Goal: Communication & Community: Share content

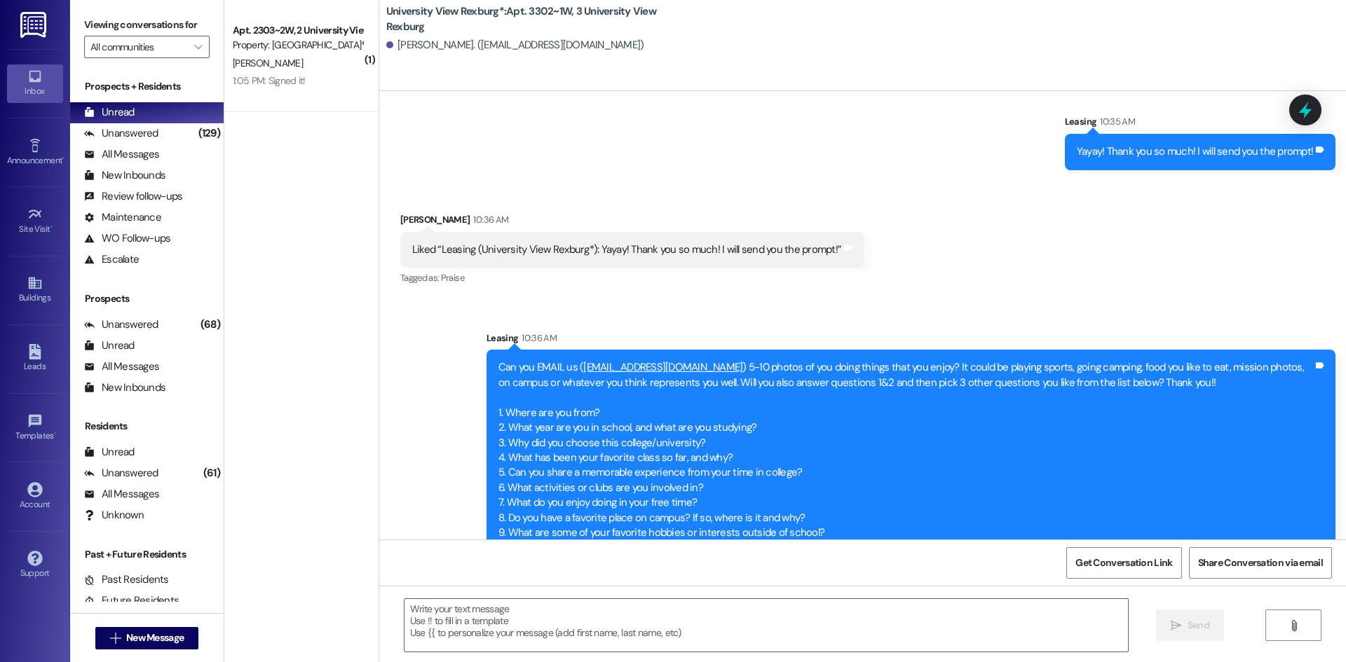
scroll to position [24715, 0]
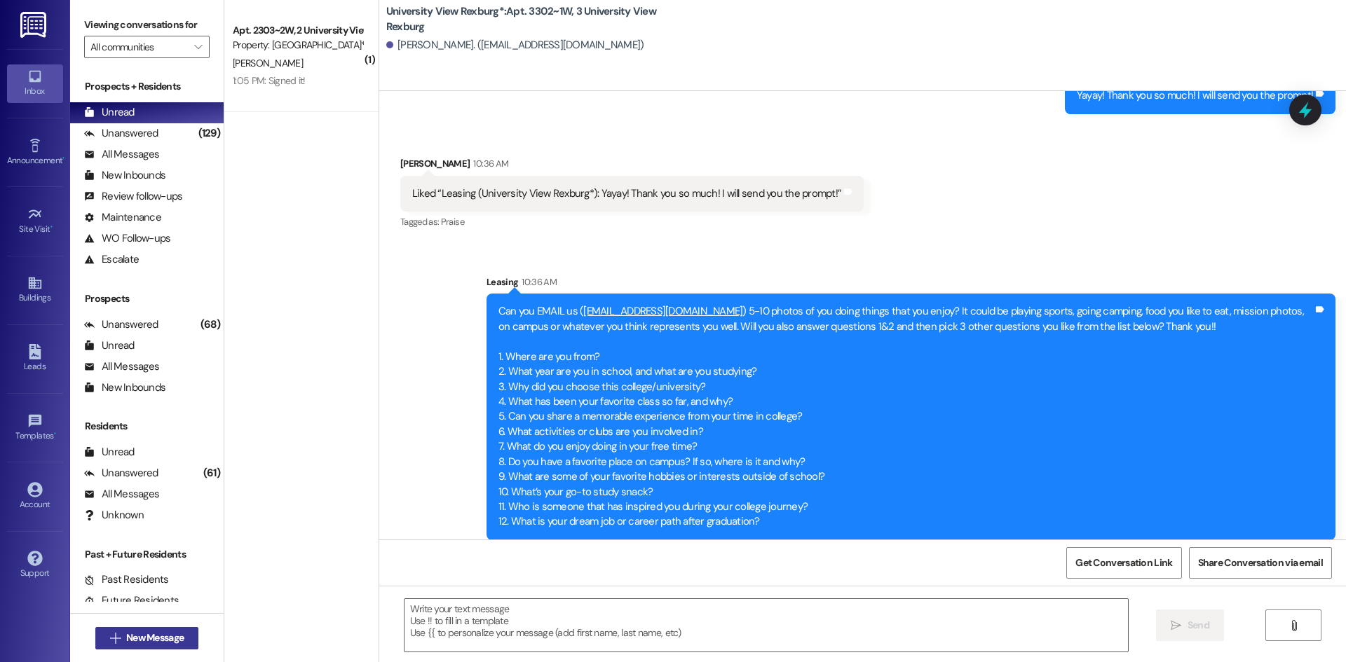
click at [150, 640] on span "New Message" at bounding box center [154, 638] width 57 height 15
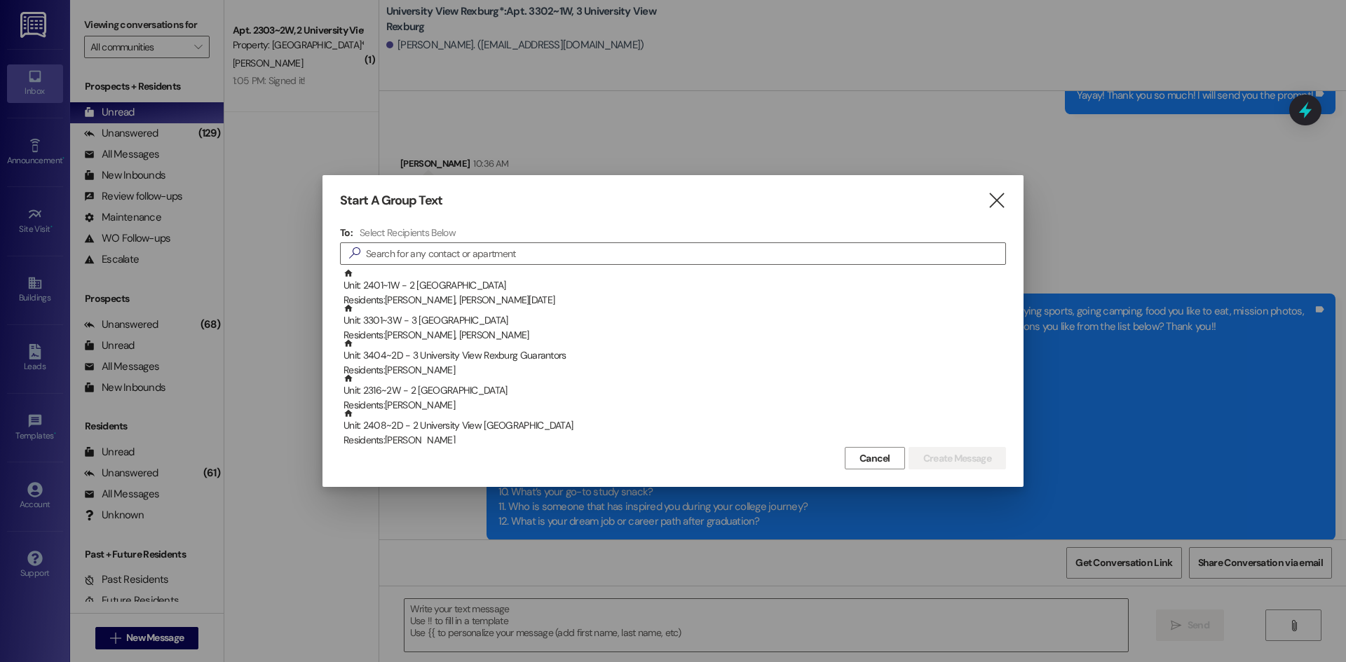
drag, startPoint x: 987, startPoint y: 197, endPoint x: 979, endPoint y: 196, distance: 7.7
click at [988, 196] on icon "" at bounding box center [996, 200] width 19 height 15
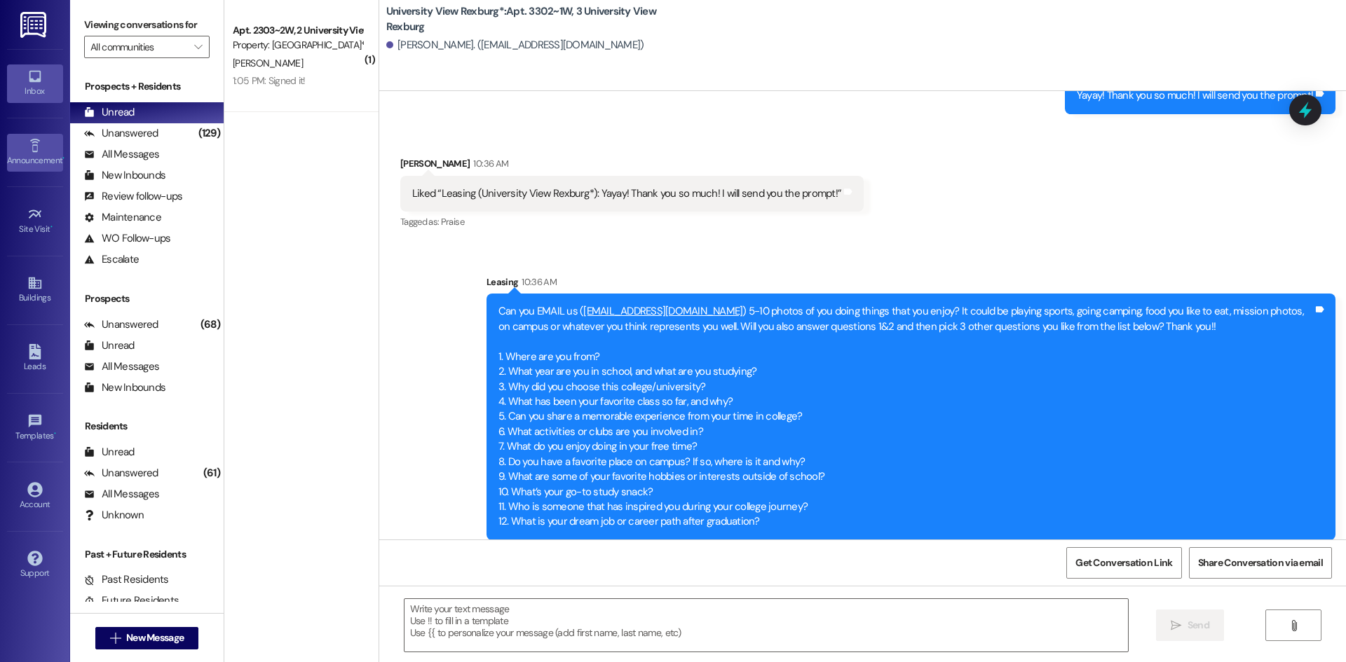
click at [48, 163] on div "Announcement •" at bounding box center [35, 161] width 70 height 14
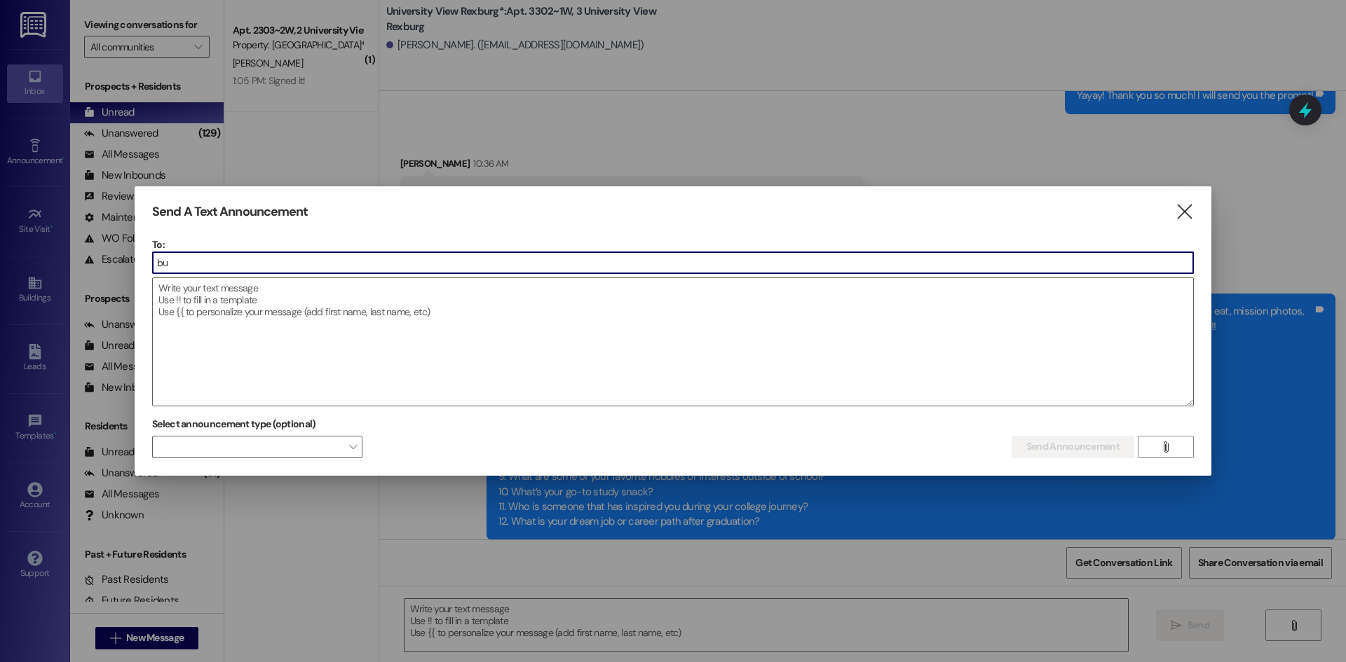
type input "[PERSON_NAME]"
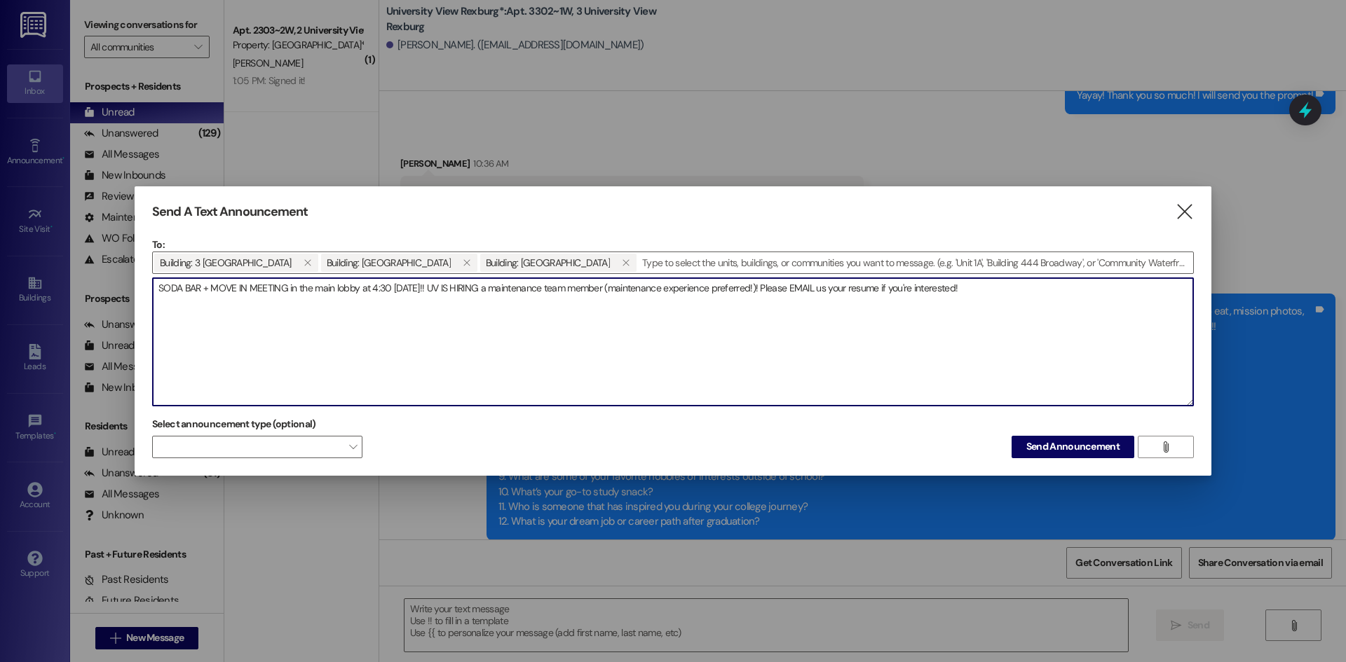
click at [481, 293] on textarea "SODA BAR + MOVE IN MEETING in the main lobby at 4:30 [DATE]!! UV IS HIRING a ma…" at bounding box center [673, 342] width 1040 height 128
click at [646, 292] on textarea "SODA BAR + MOVE IN MEETING in the main lobby at 4:30 [DATE]!! UV IS HIRING a pa…" at bounding box center [673, 342] width 1040 height 128
click at [1098, 288] on textarea "SODA BAR + MOVE IN MEETING in the main lobby at 4:30 [DATE]!! UV IS HIRING a pa…" at bounding box center [673, 342] width 1040 height 128
click at [854, 289] on textarea "SODA BAR + MOVE IN MEETING in the main lobby at 4:30 [DATE]!! UV IS HIRING a pa…" at bounding box center [673, 342] width 1040 height 128
click at [851, 289] on textarea "SODA BAR + MOVE IN MEETING in the main lobby at 4:30 [DATE]!! UV IS HIRING a pa…" at bounding box center [673, 342] width 1040 height 128
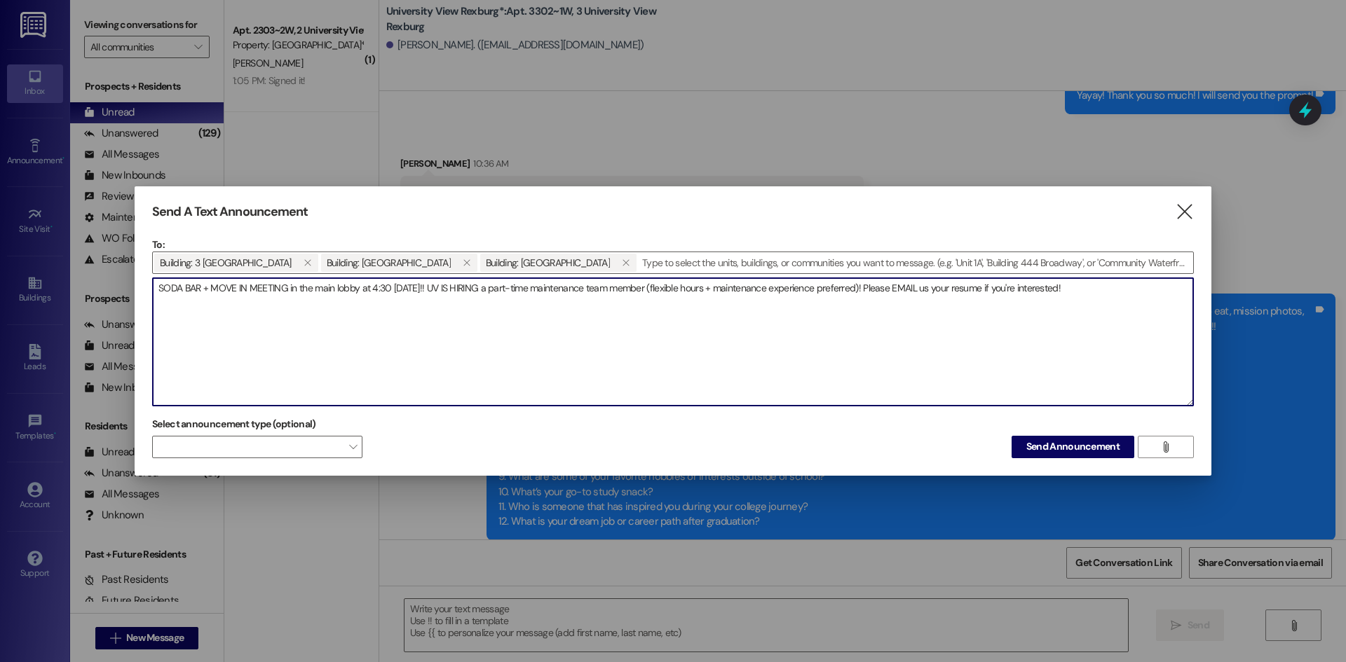
click at [1118, 287] on textarea "SODA BAR + MOVE IN MEETING in the main lobby at 4:30 [DATE]!! UV IS HIRING a pa…" at bounding box center [673, 342] width 1040 height 128
click at [422, 291] on textarea "SODA BAR + MOVE IN MEETING in the main lobby at 4:30 [DATE]!! UV IS HIRING a pa…" at bounding box center [673, 342] width 1040 height 128
click at [1134, 290] on textarea "SODA BAR + MOVE IN MEETING in the main lobby at 4:30 [DATE]!! Don't miss it! UV…" at bounding box center [673, 342] width 1040 height 128
type textarea "SODA BAR + MOVE IN MEETING in the main lobby at 4:30 [DATE]!! Don't miss it! UV…"
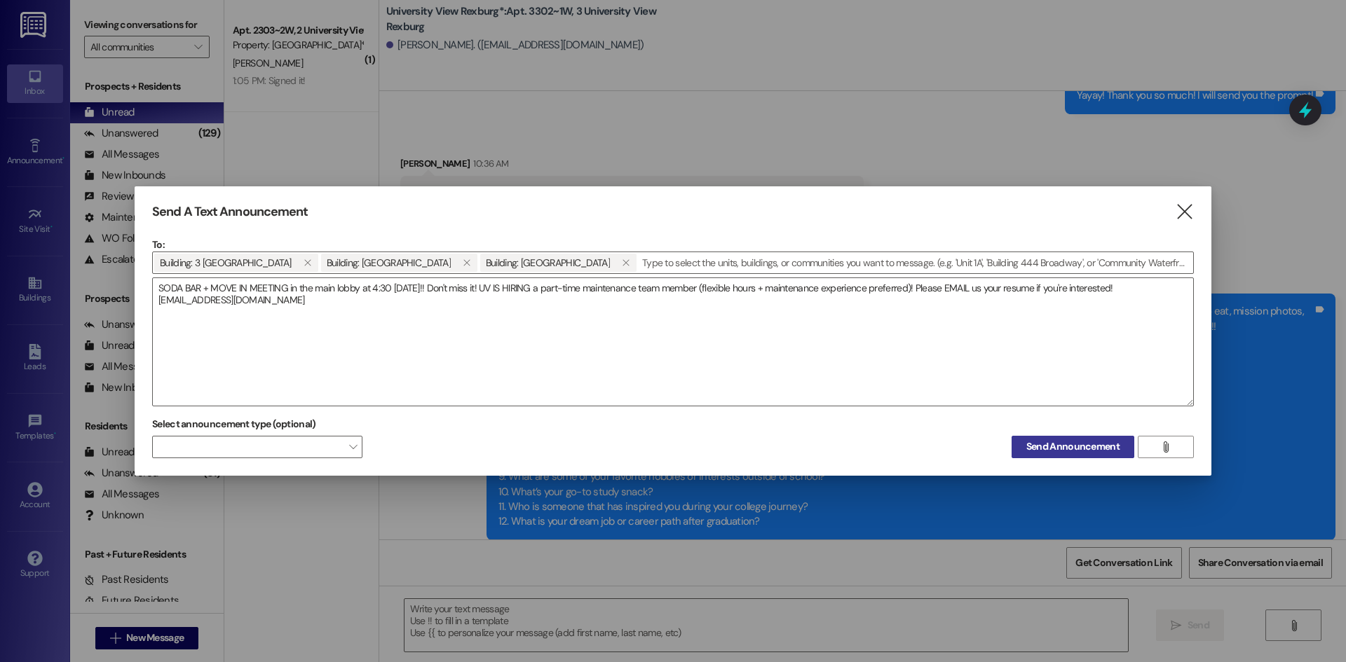
click at [1046, 448] on span "Send Announcement" at bounding box center [1072, 447] width 93 height 15
